Goal: Information Seeking & Learning: Learn about a topic

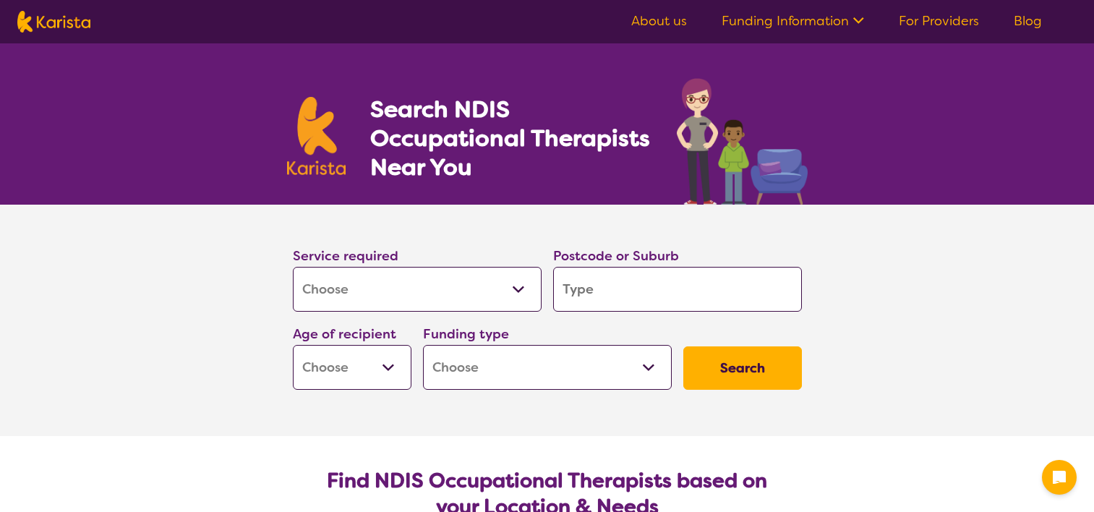
select select "[MEDICAL_DATA]"
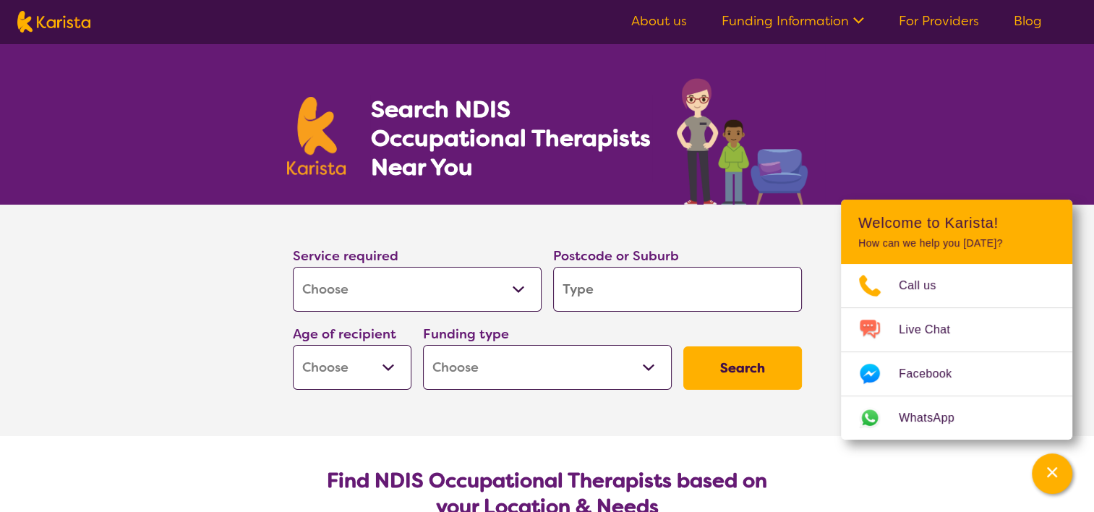
click at [596, 280] on input "search" at bounding box center [677, 289] width 249 height 45
type input "w"
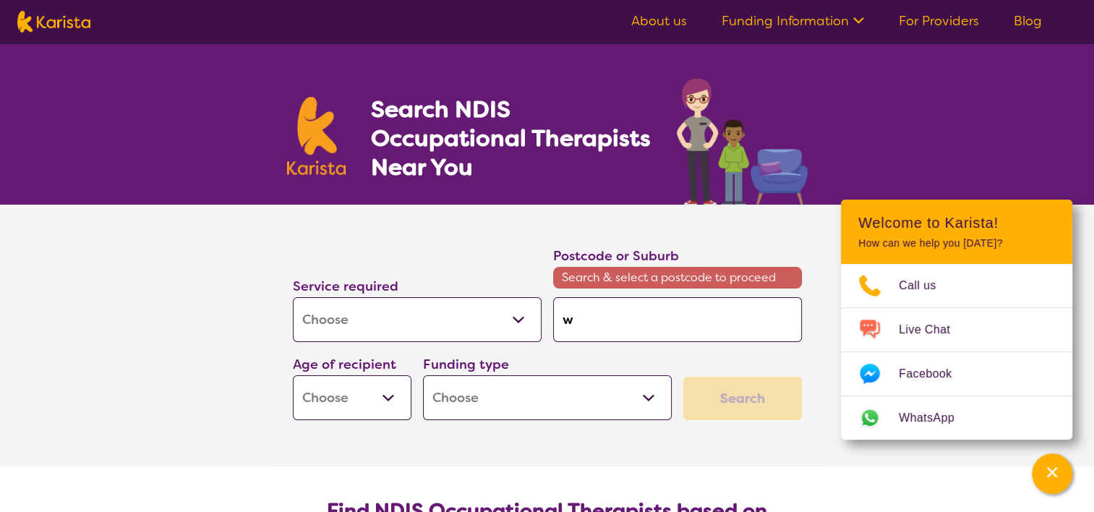
type input "wi"
type input "win"
type input "wind"
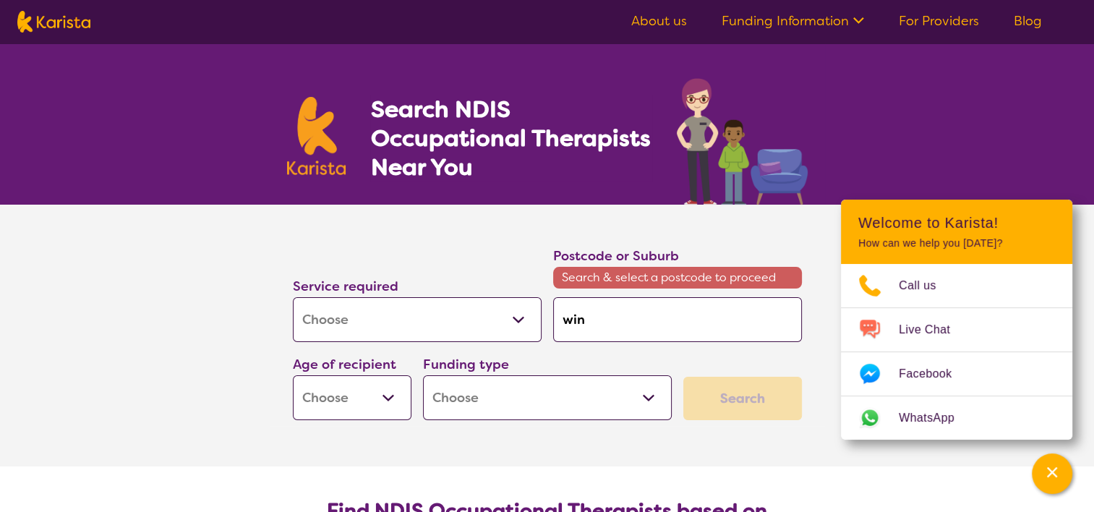
type input "wind"
type input "winds"
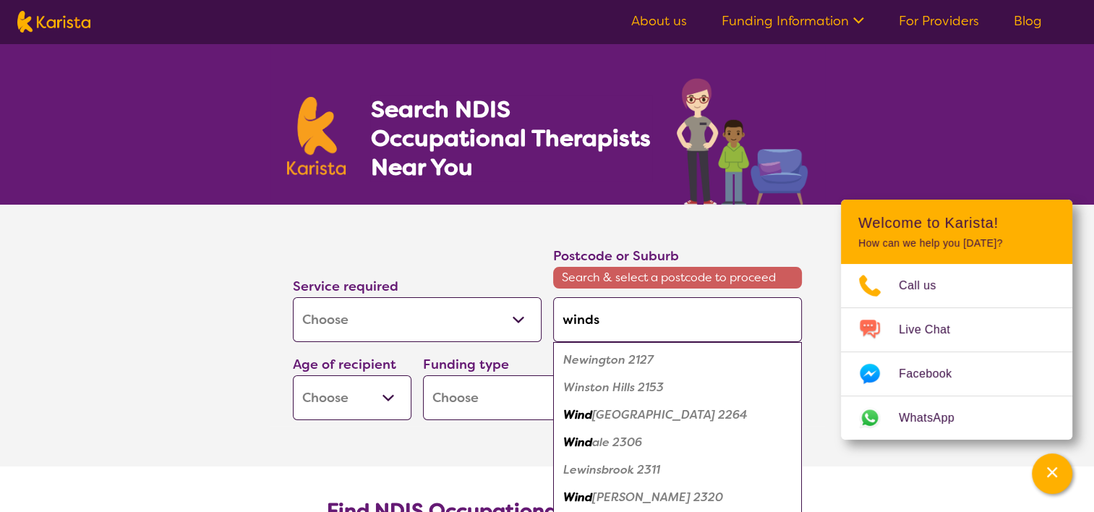
type input "windso"
type input "windsor"
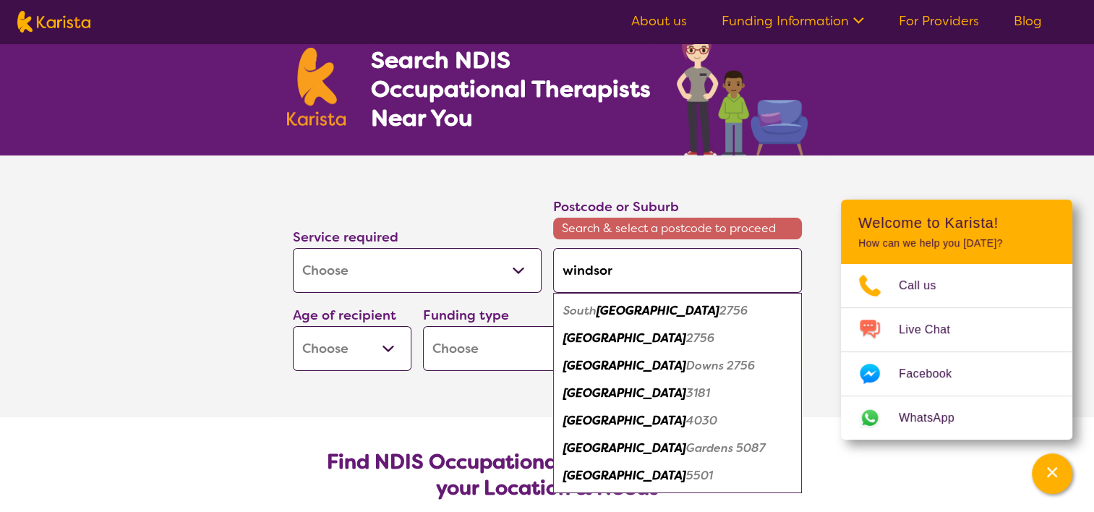
scroll to position [49, 0]
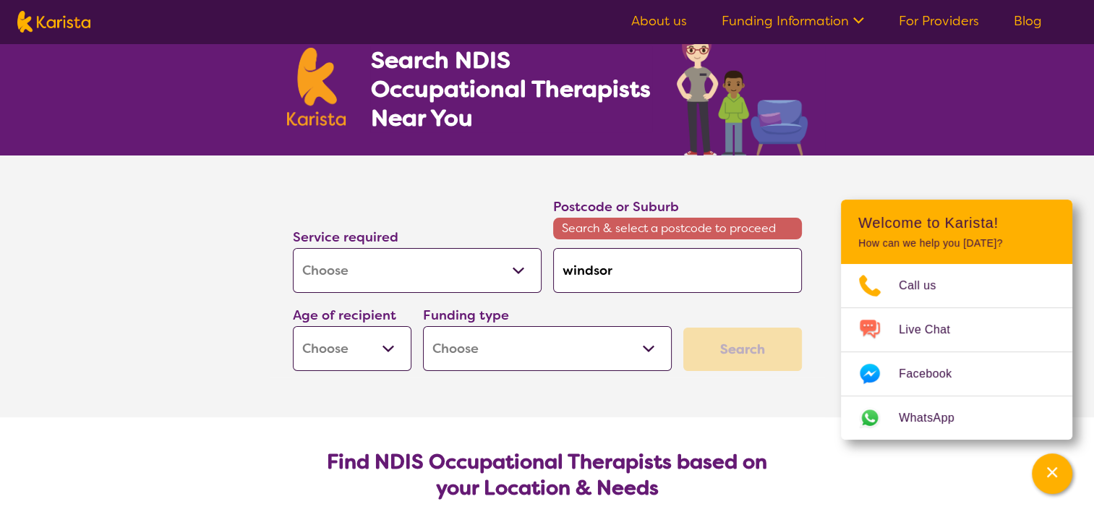
drag, startPoint x: 673, startPoint y: 267, endPoint x: 530, endPoint y: 275, distance: 143.3
click at [530, 275] on div "Service required Allied Health Assistant Assessment ([MEDICAL_DATA] or [MEDICAL…" at bounding box center [547, 283] width 520 height 186
type input "4"
type input "40"
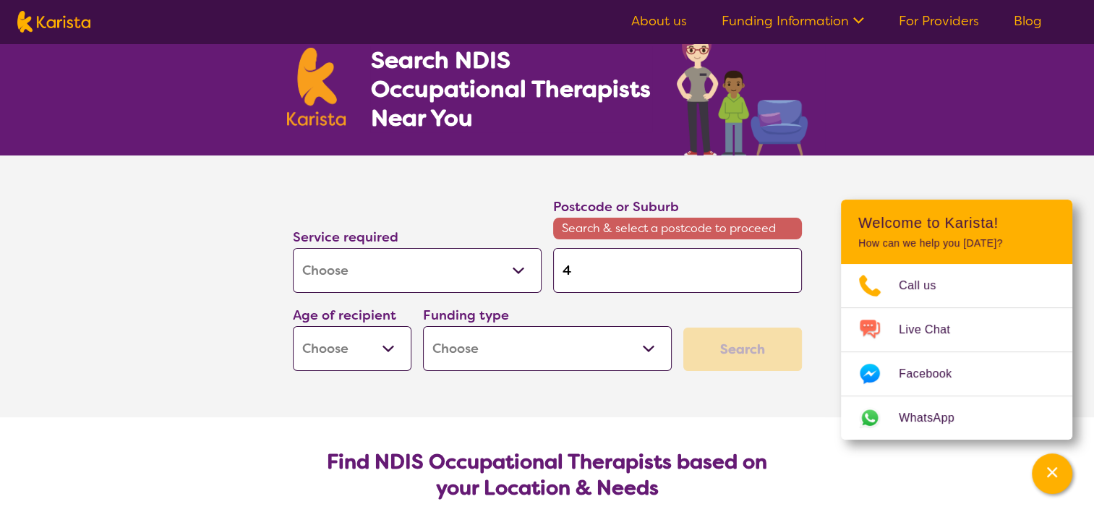
type input "40"
type input "403"
type input "4030"
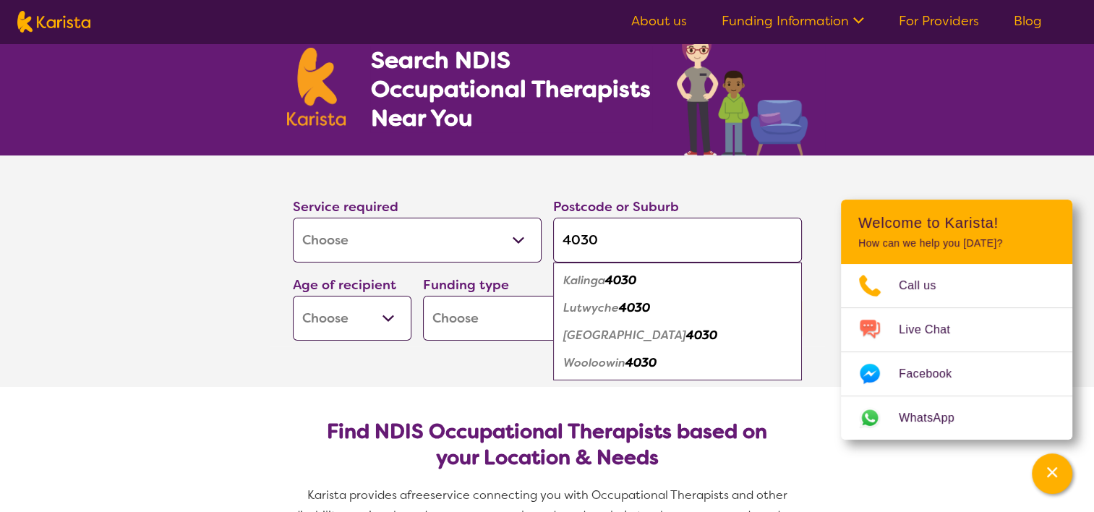
type input "4030"
click at [588, 330] on em "[GEOGRAPHIC_DATA]" at bounding box center [624, 334] width 123 height 15
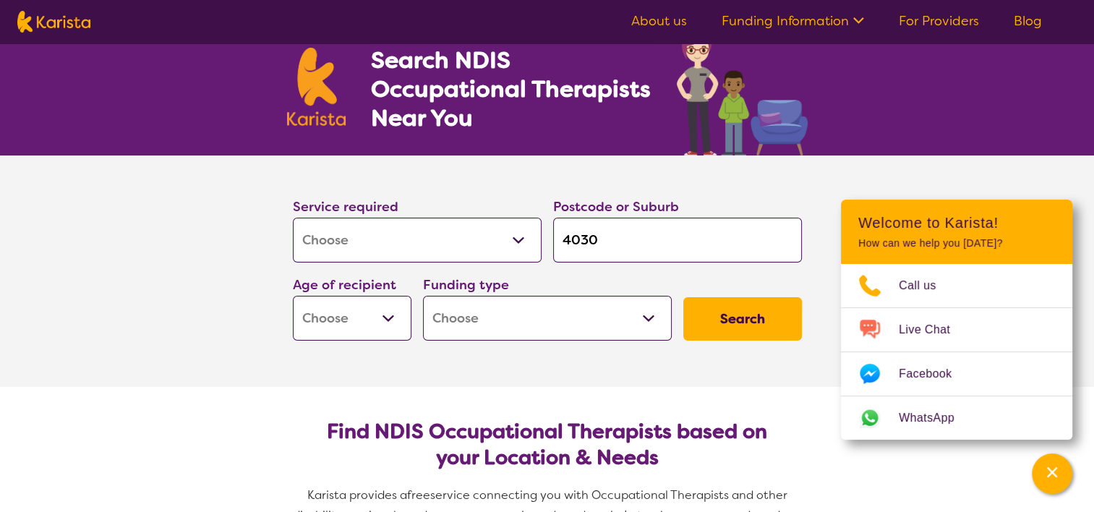
click at [393, 319] on select "Early Childhood - 0 to 9 Child - 10 to 11 Adolescent - 12 to 17 Adult - 18 to 6…" at bounding box center [352, 318] width 119 height 45
select select "AD"
click at [293, 296] on select "Early Childhood - 0 to 9 Child - 10 to 11 Adolescent - 12 to 17 Adult - 18 to 6…" at bounding box center [352, 318] width 119 height 45
select select "AD"
click at [517, 328] on select "Home Care Package (HCP) National Disability Insurance Scheme (NDIS) I don't know" at bounding box center [547, 318] width 249 height 45
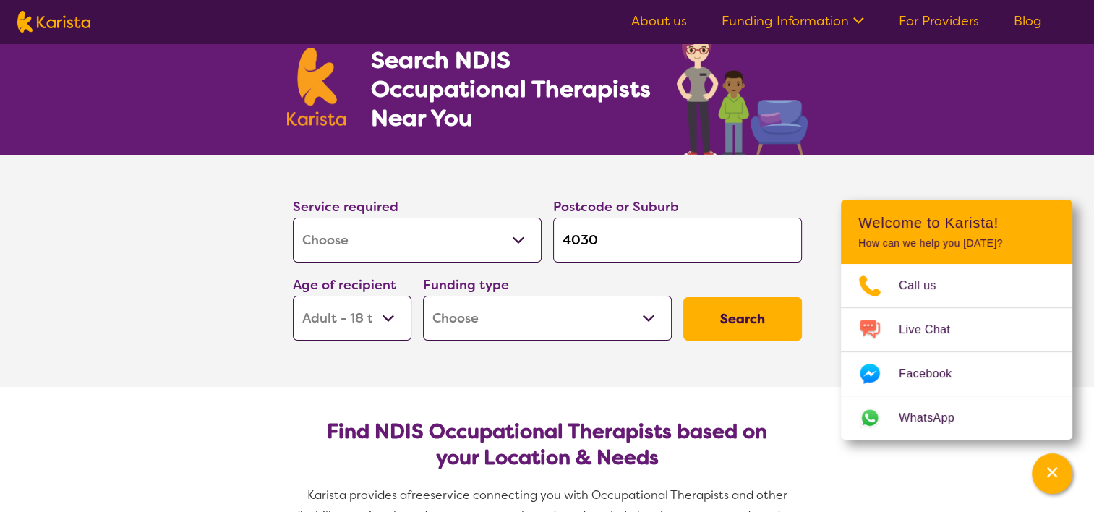
select select "NDIS"
click at [423, 296] on select "Home Care Package (HCP) National Disability Insurance Scheme (NDIS) I don't know" at bounding box center [547, 318] width 249 height 45
select select "NDIS"
click at [731, 319] on button "Search" at bounding box center [742, 318] width 119 height 43
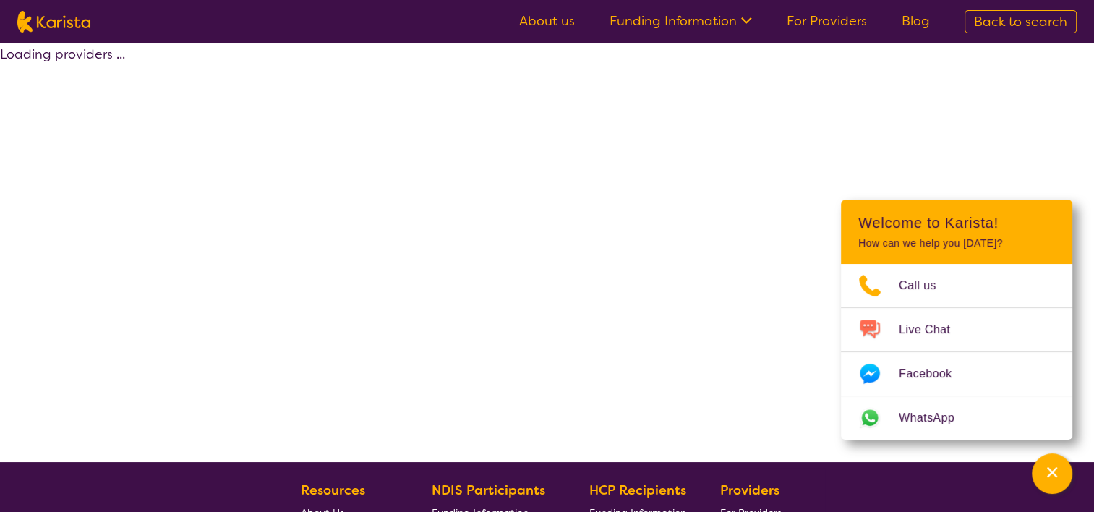
select select "by_score"
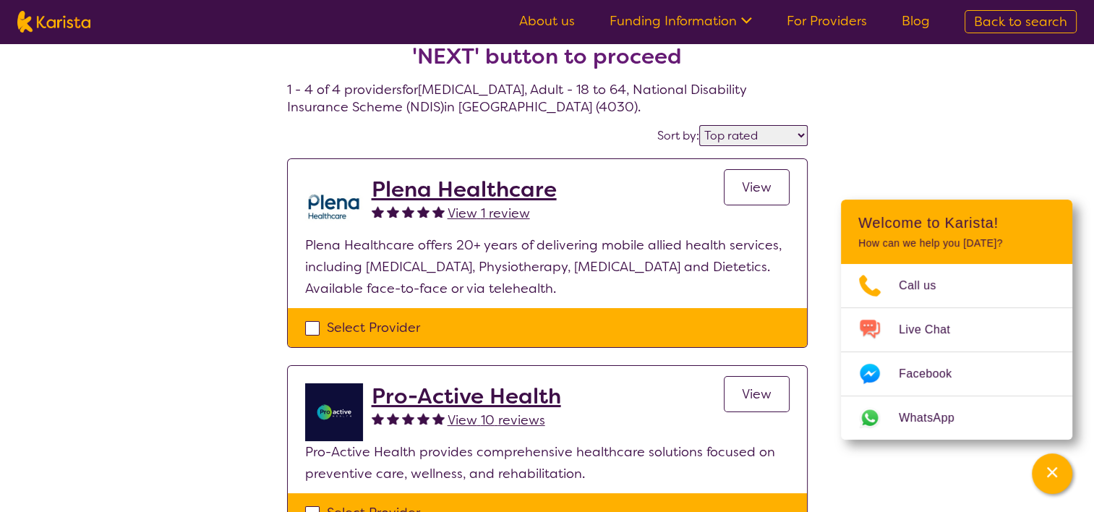
scroll to position [43, 0]
